Goal: Task Accomplishment & Management: Use online tool/utility

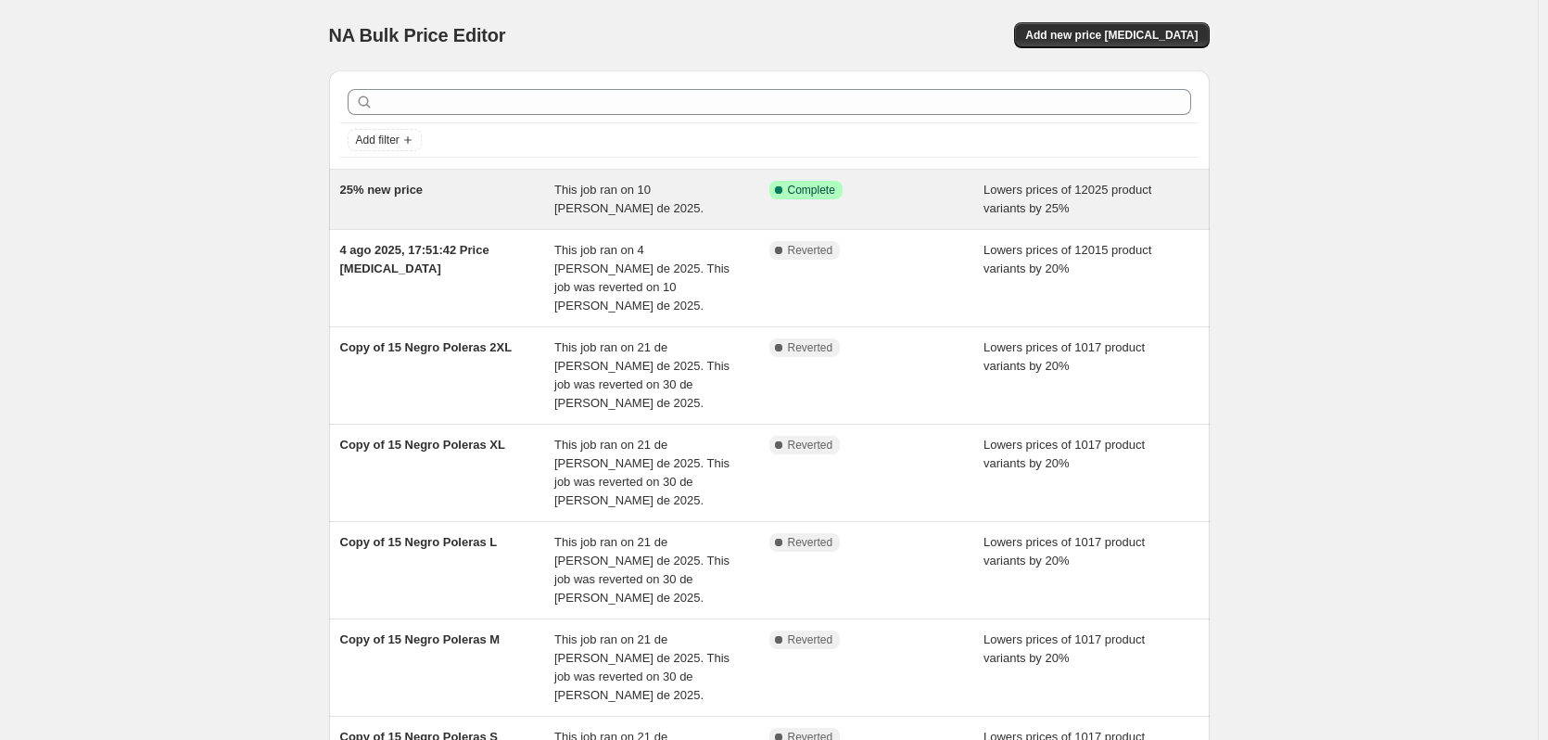
click at [411, 195] on span "25% new price" at bounding box center [381, 190] width 83 height 14
